Goal: Transaction & Acquisition: Purchase product/service

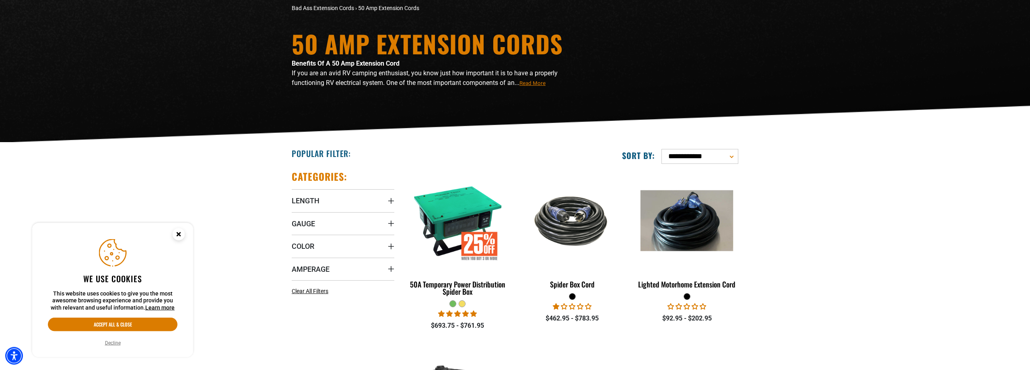
scroll to position [82, 0]
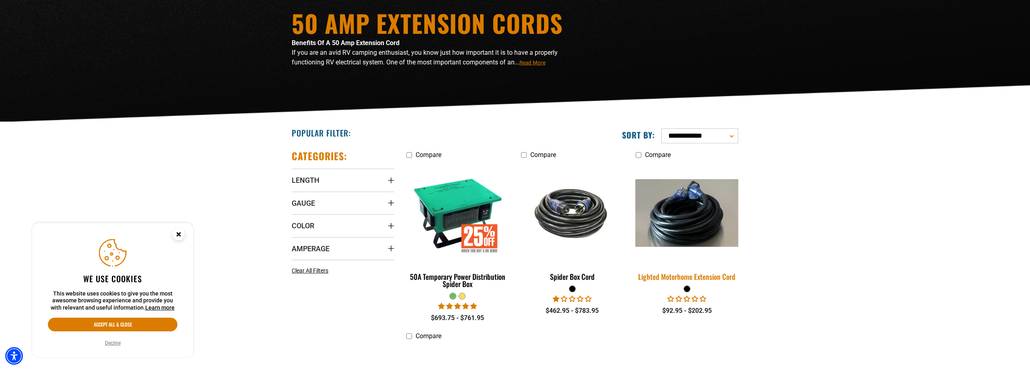
click at [701, 231] on img at bounding box center [687, 213] width 113 height 68
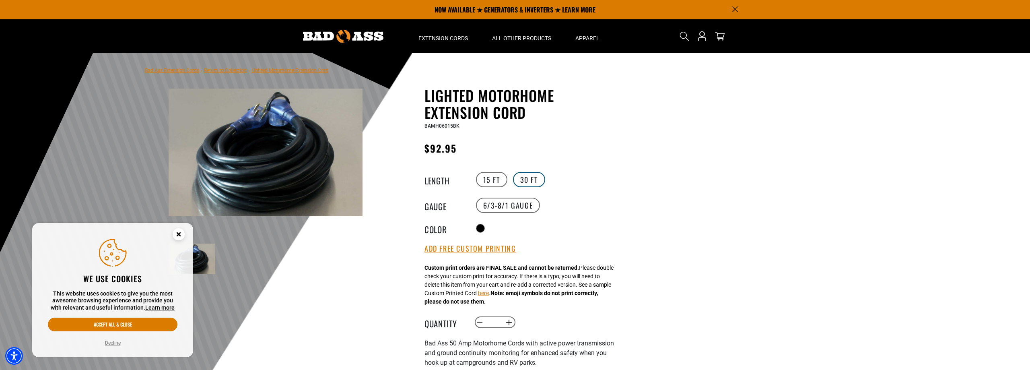
click at [531, 181] on label "30 FT" at bounding box center [529, 179] width 32 height 15
click at [500, 181] on label "15 FT" at bounding box center [491, 179] width 31 height 15
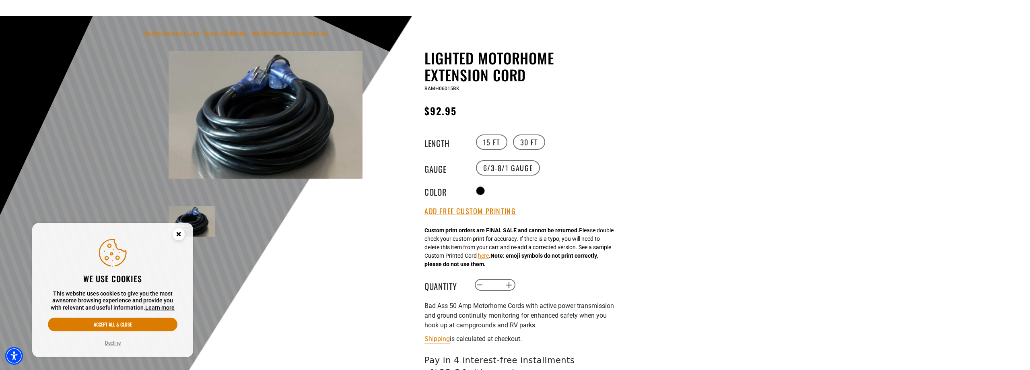
scroll to position [82, 0]
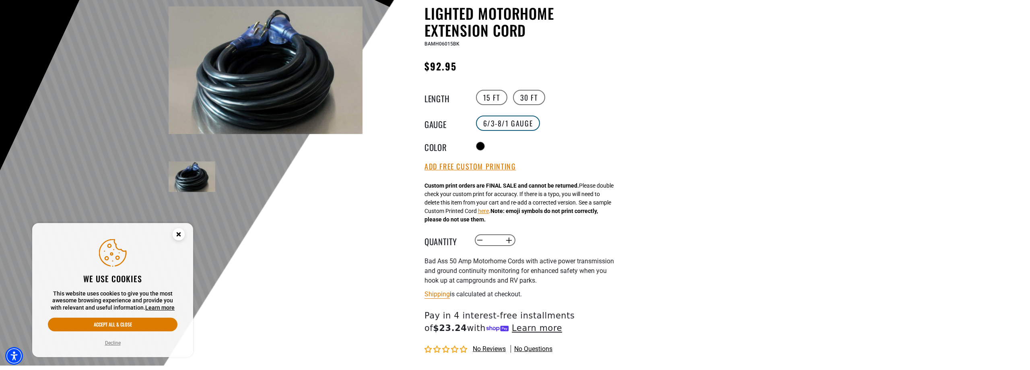
click at [512, 124] on label "6/3-8/1 Gauge" at bounding box center [508, 122] width 64 height 15
click at [180, 233] on icon "Close this option" at bounding box center [178, 234] width 3 height 3
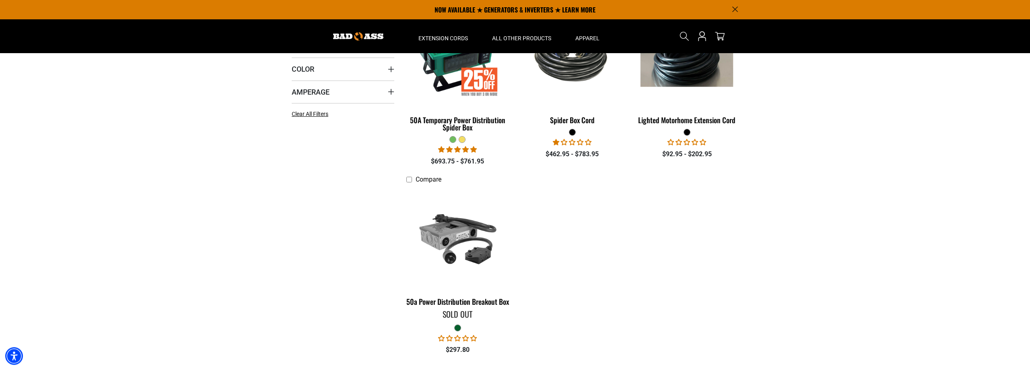
scroll to position [205, 0]
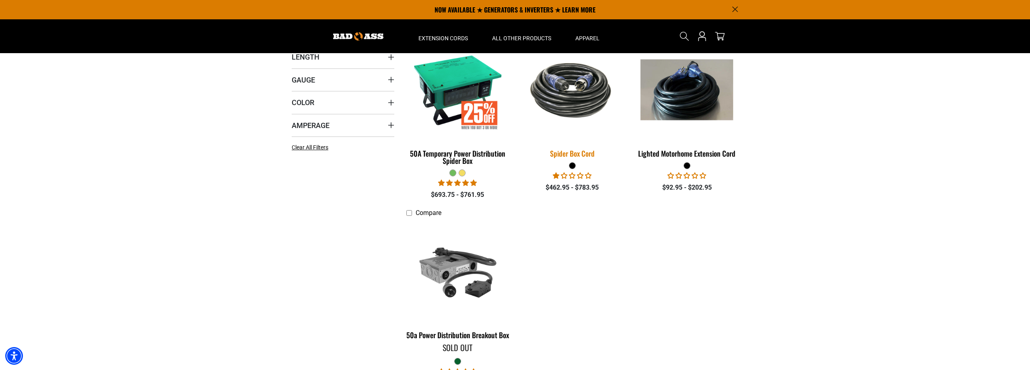
click at [585, 119] on img at bounding box center [572, 90] width 113 height 69
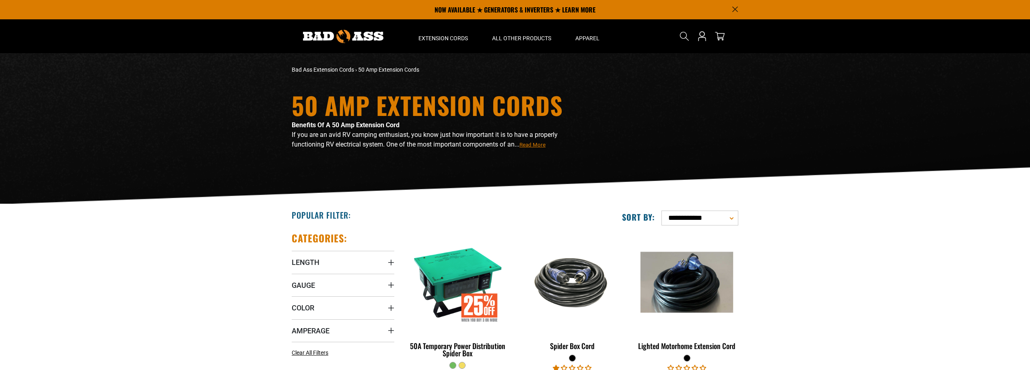
scroll to position [205, 0]
